Goal: Navigation & Orientation: Understand site structure

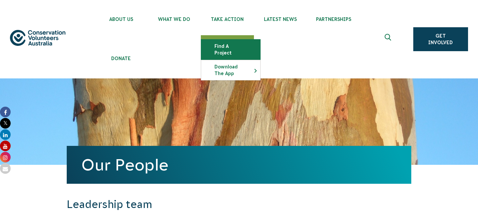
click at [231, 46] on link "Find a project" at bounding box center [230, 50] width 59 height 20
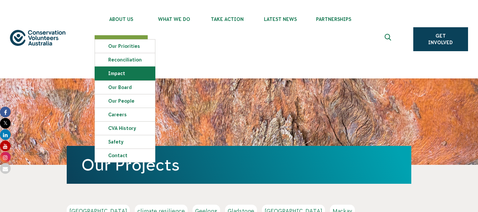
click at [119, 73] on link "Impact" at bounding box center [125, 73] width 60 height 13
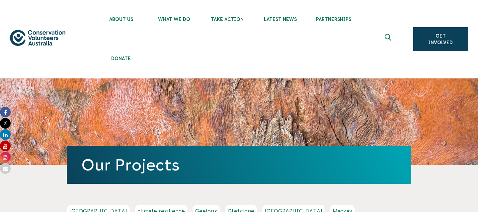
scroll to position [34, 0]
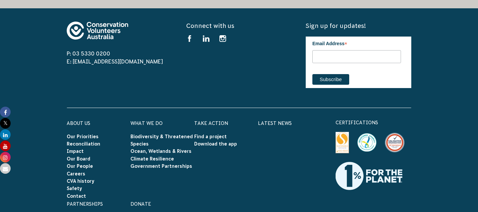
scroll to position [2677, 0]
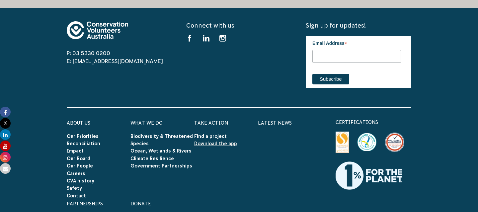
click at [232, 141] on link "Download the app" at bounding box center [215, 143] width 43 height 5
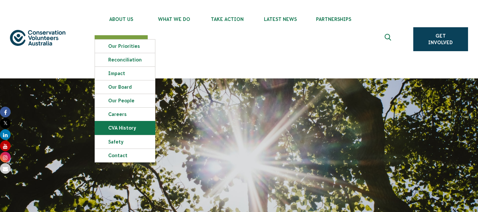
click at [119, 128] on link "CVA history" at bounding box center [125, 127] width 60 height 13
